Goal: Transaction & Acquisition: Book appointment/travel/reservation

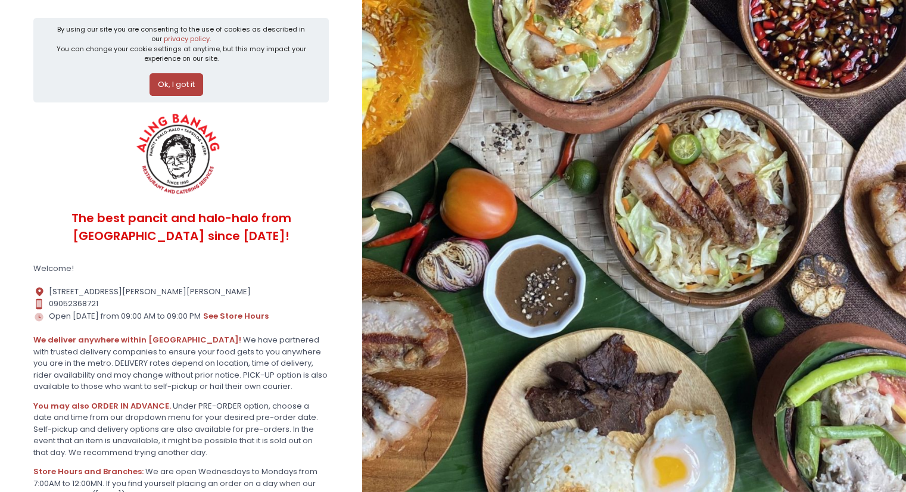
click at [174, 85] on button "Ok, I got it" at bounding box center [176, 84] width 54 height 23
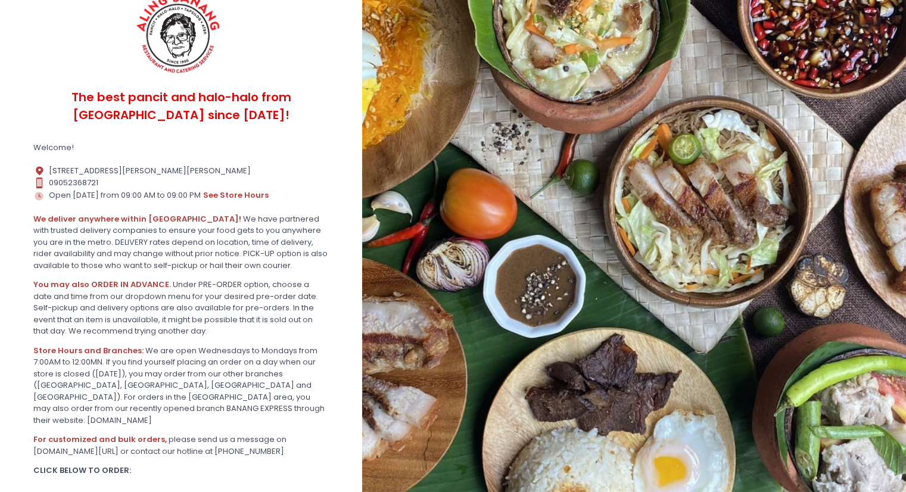
scroll to position [107, 0]
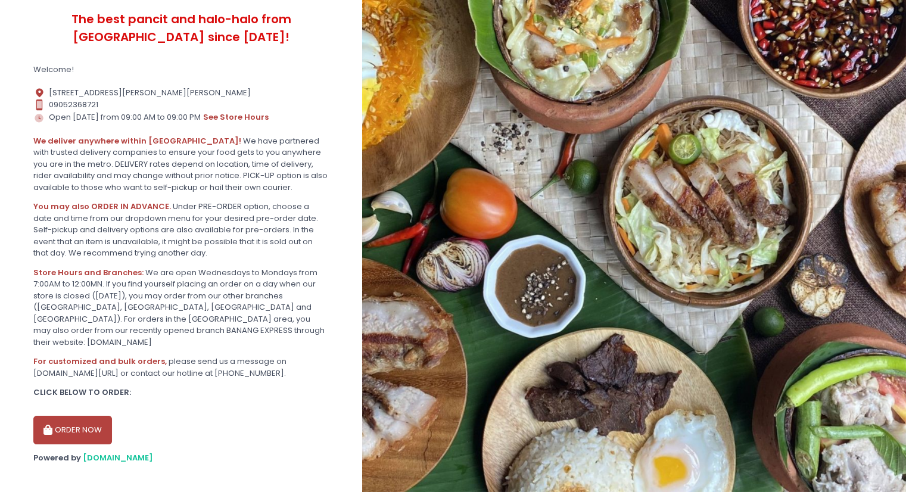
click at [83, 416] on button "ORDER NOW" at bounding box center [72, 430] width 79 height 29
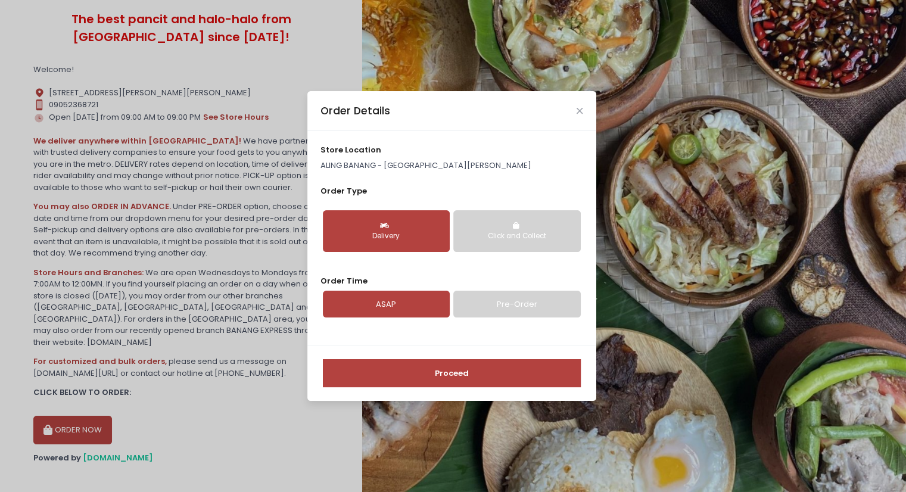
click at [476, 305] on link "Pre-Order" at bounding box center [516, 304] width 127 height 27
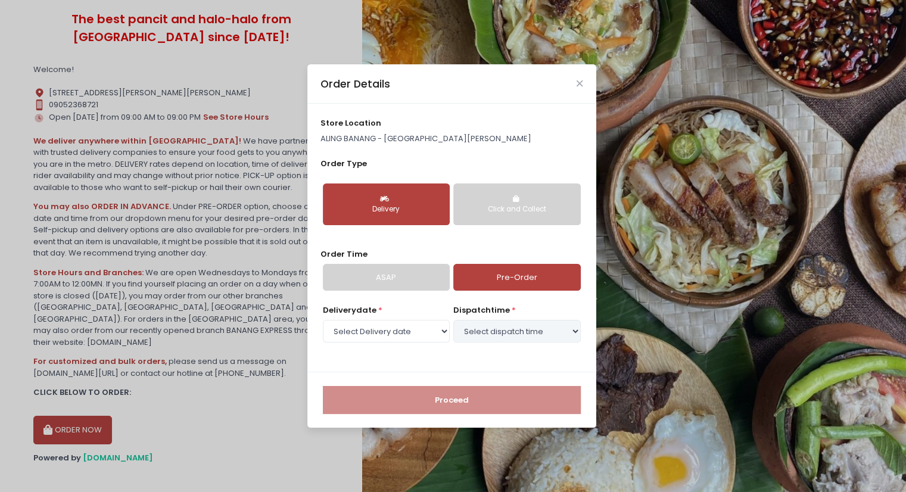
select select "[DATE]"
click at [507, 332] on select "Select dispatch time 03:00 PM - 03:30 PM 03:30 PM - 04:00 PM 04:00 PM - 04:30 P…" at bounding box center [516, 331] width 127 height 23
select select "15:00"
click at [453, 320] on select "Select dispatch time 03:00 PM - 03:30 PM 03:30 PM - 04:00 PM 04:00 PM - 04:30 P…" at bounding box center [516, 331] width 127 height 23
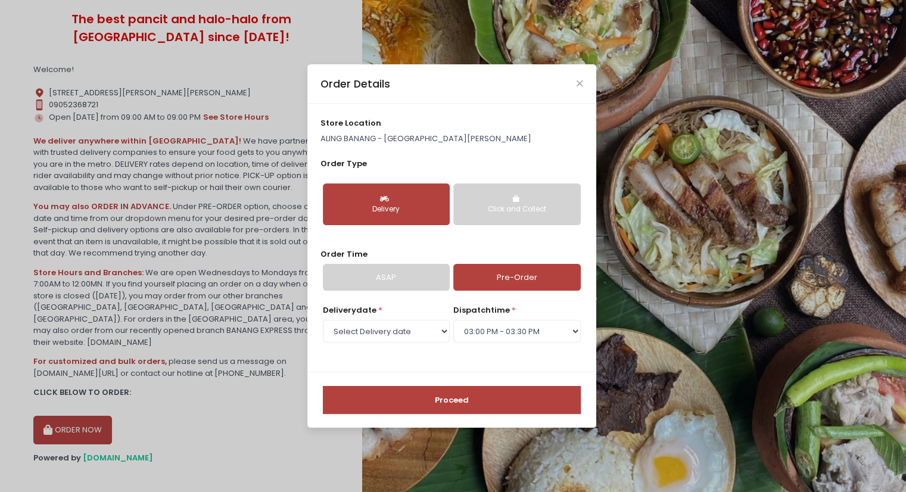
click at [498, 211] on div "Click and Collect" at bounding box center [517, 209] width 110 height 11
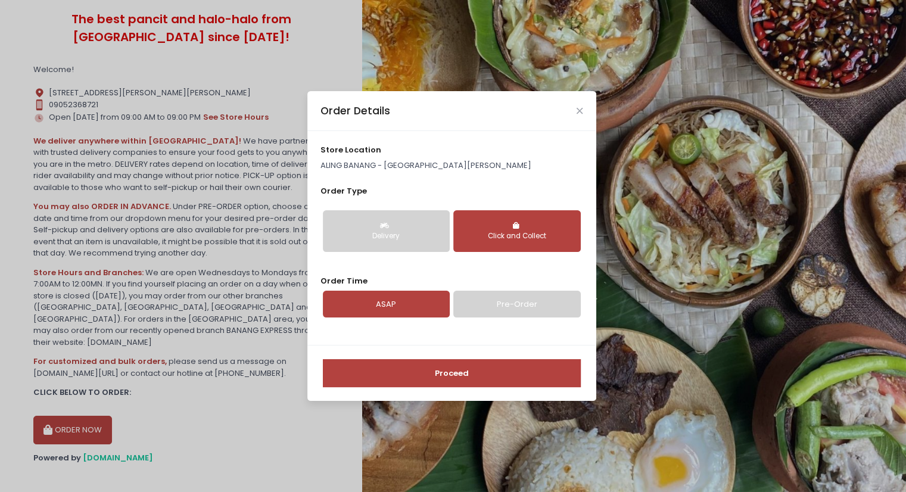
click at [474, 369] on button "Proceed" at bounding box center [452, 373] width 258 height 29
